Goal: Information Seeking & Learning: Compare options

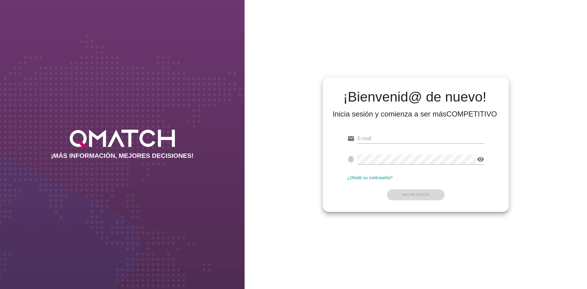
type input "test@test.walmart.com"
click at [434, 194] on form "email test@test.walmart.com fingerprint visibility ¿Olvidó su contraseña? Inici…" at bounding box center [415, 166] width 137 height 72
click at [420, 196] on strong "Iniciar Sesión" at bounding box center [416, 195] width 28 height 4
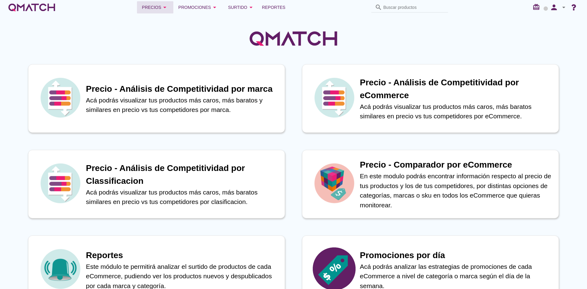
click at [160, 10] on div "Precios arrow_drop_down" at bounding box center [155, 7] width 27 height 7
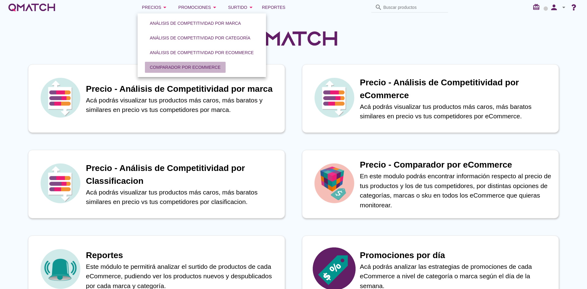
click at [188, 66] on div "Comparador por eCommerce" at bounding box center [185, 67] width 71 height 6
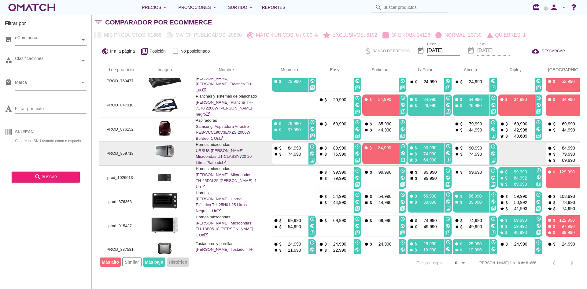
scroll to position [61, 0]
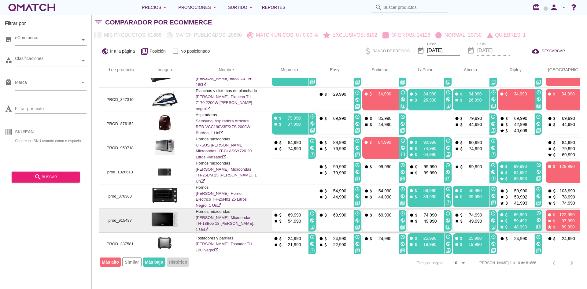
click at [217, 219] on link "Thomas, Microondas TH-18B05 18 Litros Blanco, 1 Un" at bounding box center [225, 223] width 58 height 17
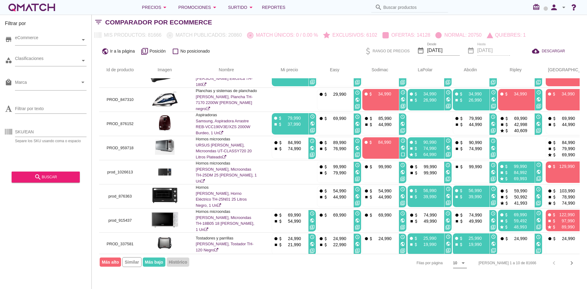
click at [467, 258] on div "10 arrow_drop_down" at bounding box center [460, 263] width 14 height 10
click at [480, 275] on div "50" at bounding box center [481, 275] width 13 height 7
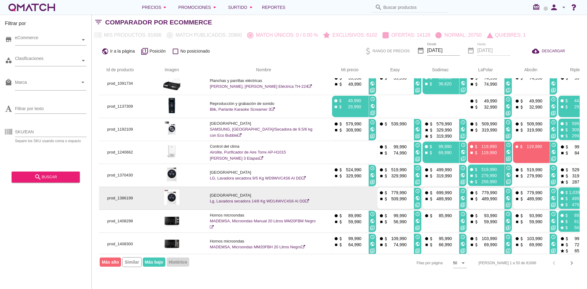
scroll to position [611, 0]
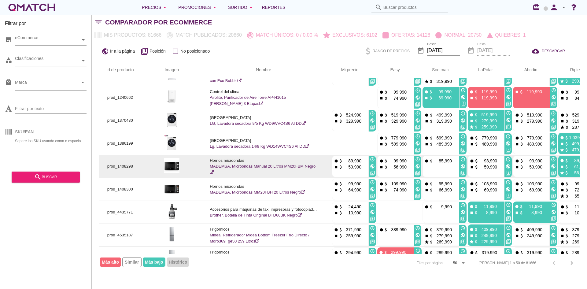
click at [221, 166] on link "MADEMSA, Microondas Manual 20 Litros MM20FBM Negro" at bounding box center [263, 169] width 106 height 11
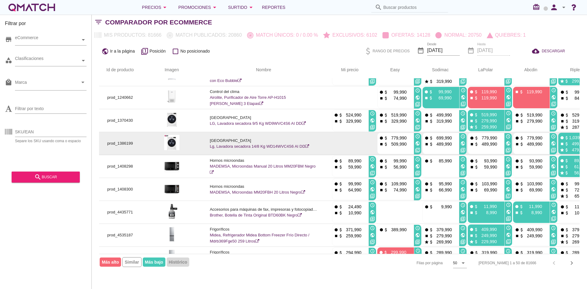
click at [275, 145] on link "Lg, Lavadora secadora 14/8 Kg WD14WVC4S6 AI DD" at bounding box center [259, 146] width 99 height 5
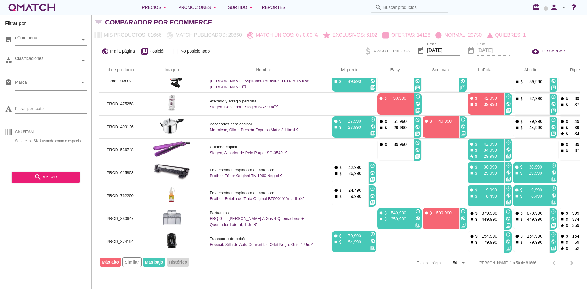
scroll to position [948, 0]
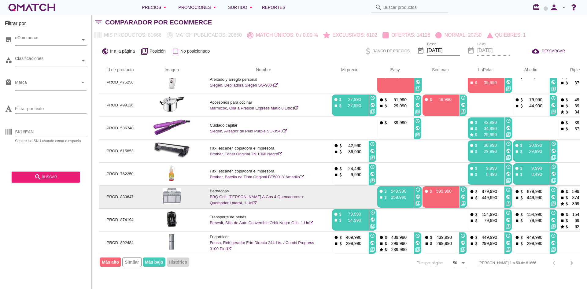
click at [246, 197] on link "BBQ Grill, Parrilla A Gas 4 Quemadores + Quemador Lateral, 1 Un" at bounding box center [257, 199] width 94 height 11
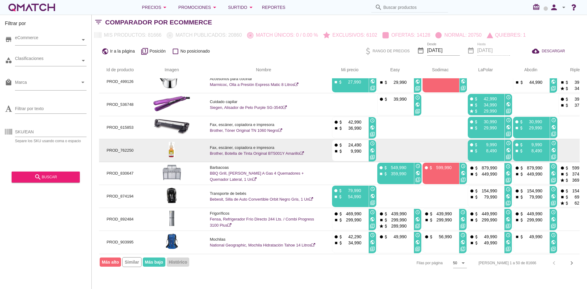
scroll to position [975, 0]
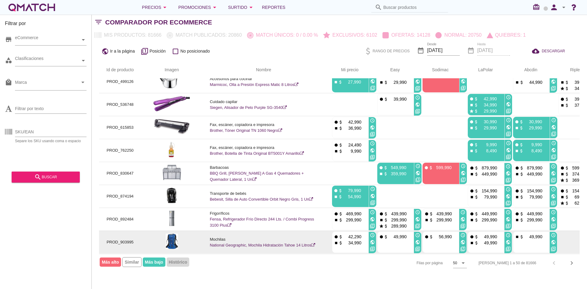
click at [225, 243] on link "National Geographic, Mochila Hidratación Tahoe 14 Litros" at bounding box center [262, 245] width 105 height 5
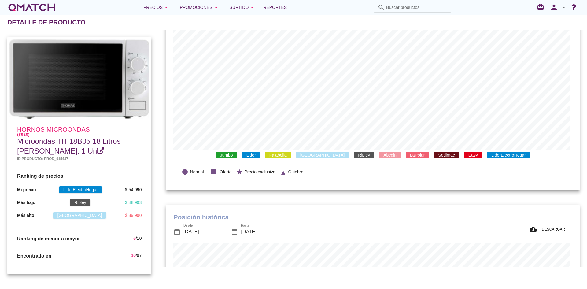
scroll to position [153, 0]
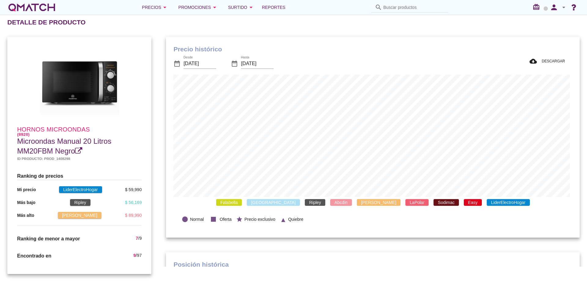
scroll to position [178, 411]
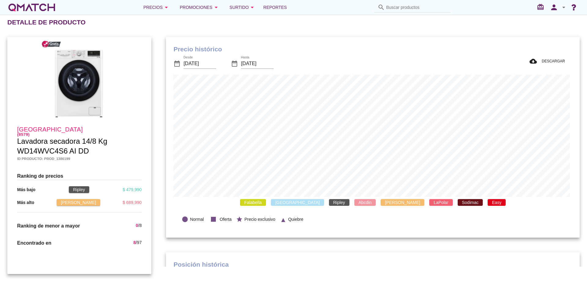
scroll to position [178, 411]
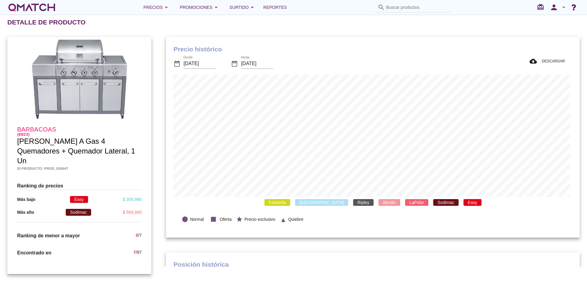
scroll to position [201, 411]
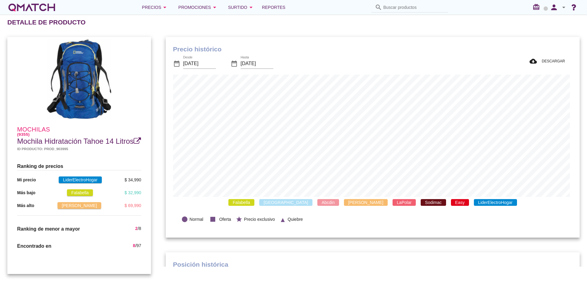
scroll to position [178, 412]
